Goal: Task Accomplishment & Management: Use online tool/utility

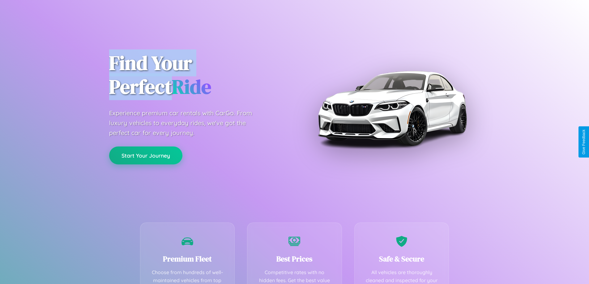
click at [146, 156] on button "Start Your Journey" at bounding box center [145, 156] width 73 height 18
click at [146, 155] on button "Start Your Journey" at bounding box center [145, 156] width 73 height 18
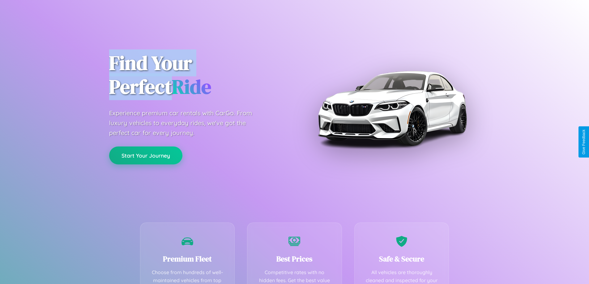
click at [146, 155] on button "Start Your Journey" at bounding box center [145, 156] width 73 height 18
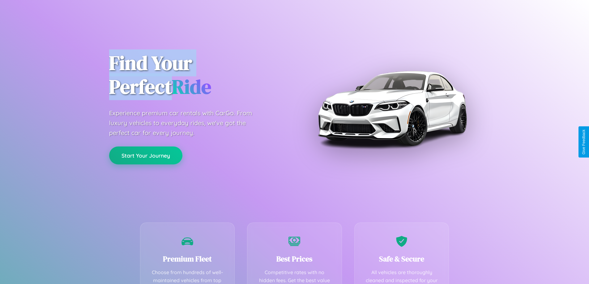
click at [146, 155] on button "Start Your Journey" at bounding box center [145, 156] width 73 height 18
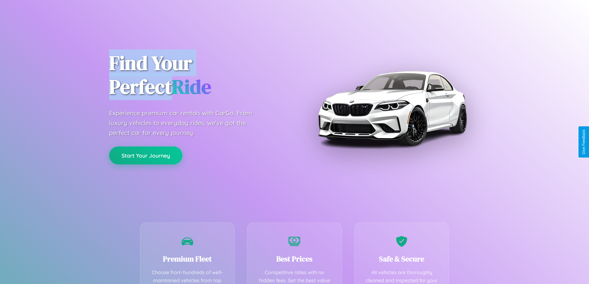
click at [146, 155] on button "Start Your Journey" at bounding box center [145, 156] width 73 height 18
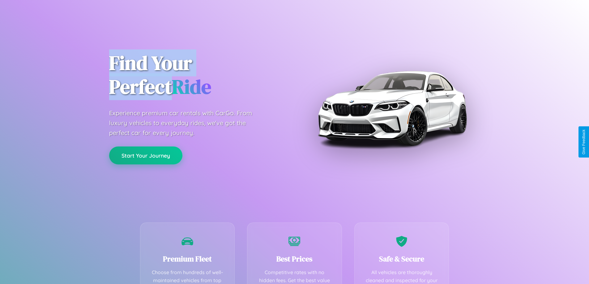
click at [146, 155] on button "Start Your Journey" at bounding box center [145, 156] width 73 height 18
